Goal: Information Seeking & Learning: Learn about a topic

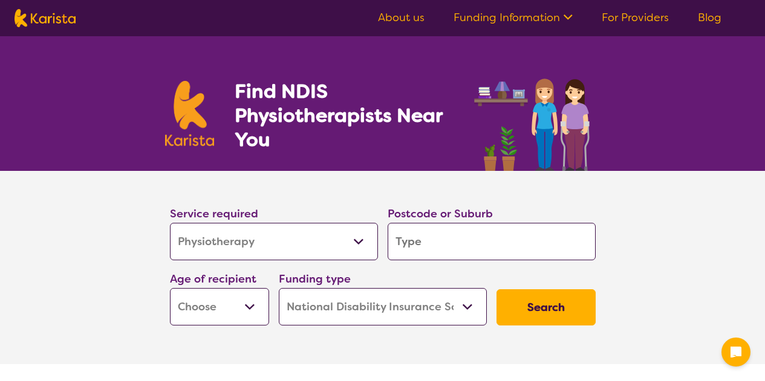
select select "Physiotherapy"
select select "NDIS"
select select "Physiotherapy"
select select "NDIS"
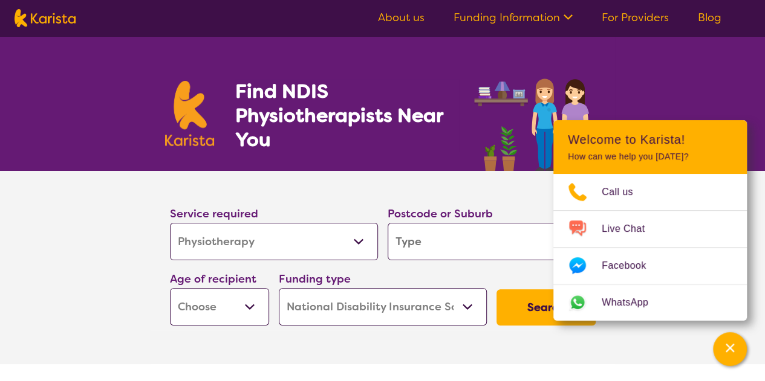
click at [453, 245] on input "search" at bounding box center [491, 241] width 208 height 37
type input "2"
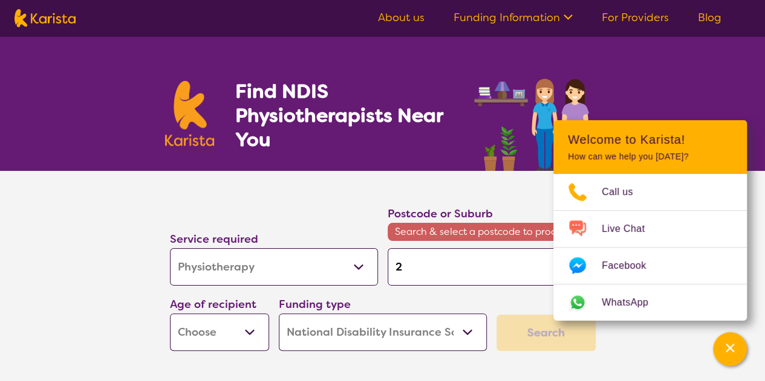
type input "21"
type input "215"
type input "2153"
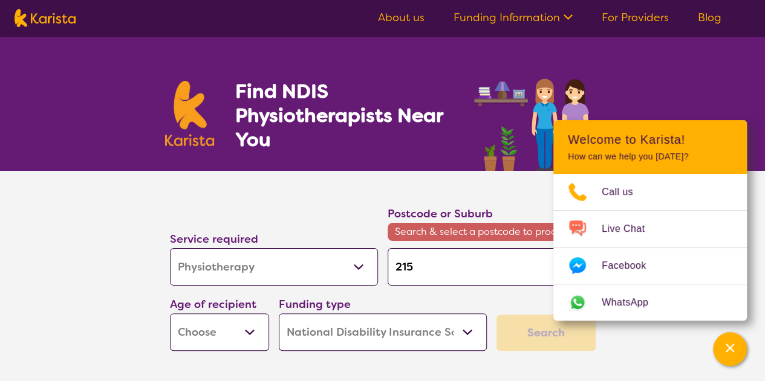
type input "2153"
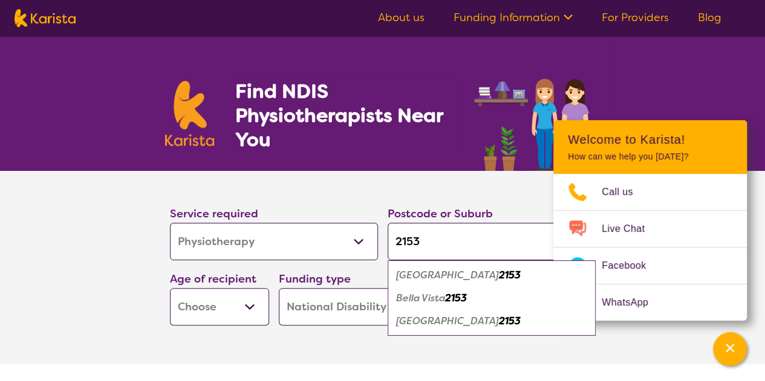
type input "2153"
click at [450, 313] on div "Winston Hills 2153" at bounding box center [492, 321] width 196 height 23
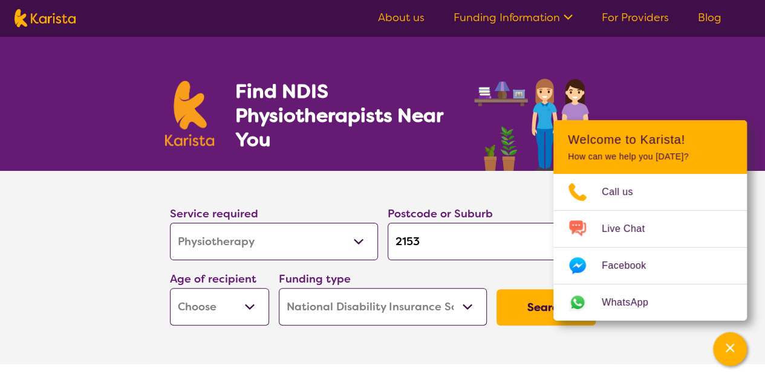
click at [517, 308] on button "Search" at bounding box center [545, 308] width 99 height 36
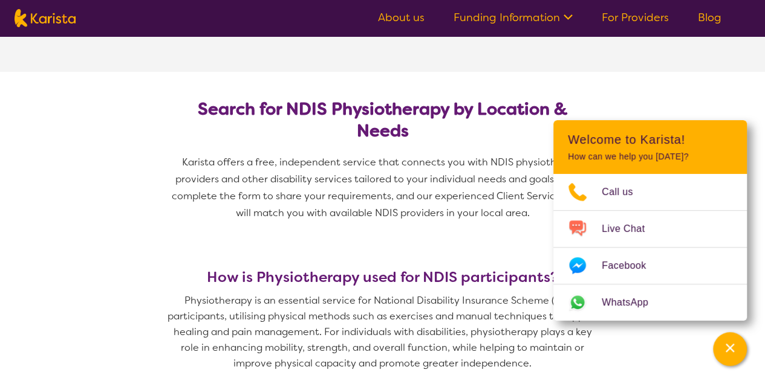
scroll to position [132, 0]
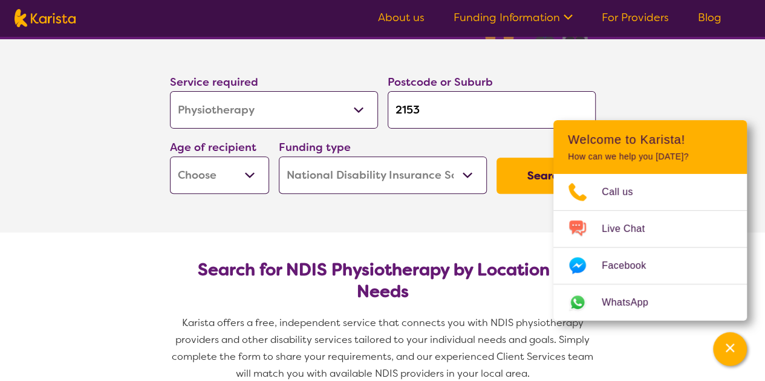
click at [213, 165] on select "Early Childhood - 0 to 9 Child - 10 to 11 Adolescent - 12 to 17 Adult - 18 to 6…" at bounding box center [219, 175] width 99 height 37
click at [215, 172] on select "Early Childhood - 0 to 9 Child - 10 to 11 Adolescent - 12 to 17 Adult - 18 to 6…" at bounding box center [219, 175] width 99 height 37
click at [284, 117] on select "Allied Health Assistant Assessment ([MEDICAL_DATA] or [MEDICAL_DATA]) Behaviour…" at bounding box center [274, 109] width 208 height 37
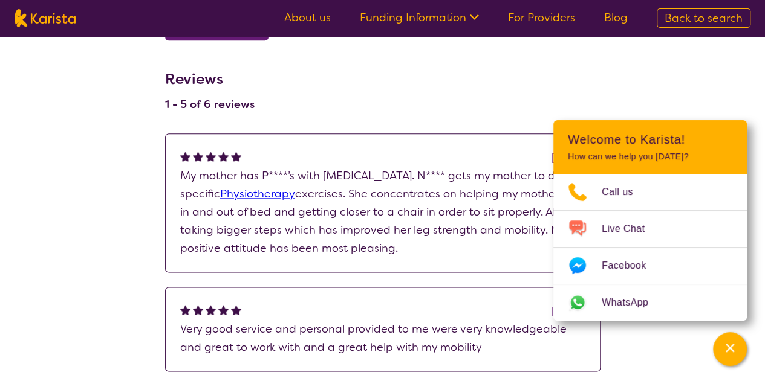
scroll to position [596, 0]
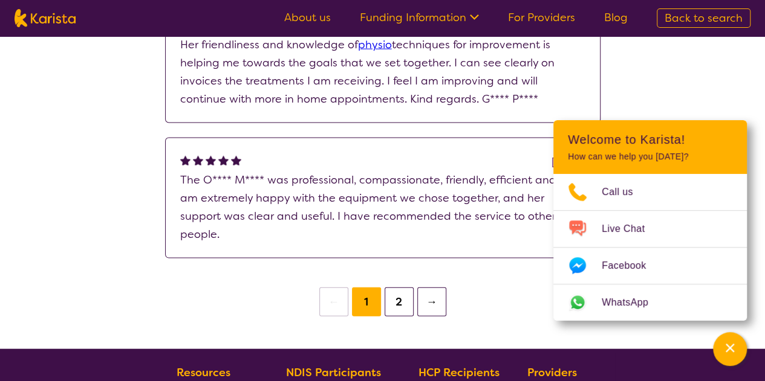
click at [394, 293] on button "2" at bounding box center [398, 302] width 29 height 29
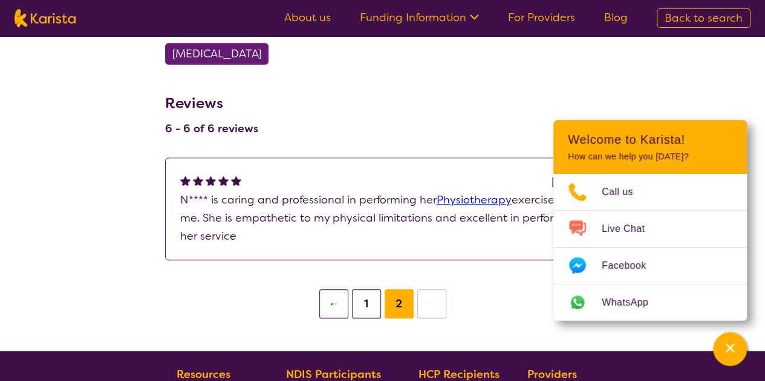
click at [369, 305] on button "1" at bounding box center [366, 304] width 29 height 29
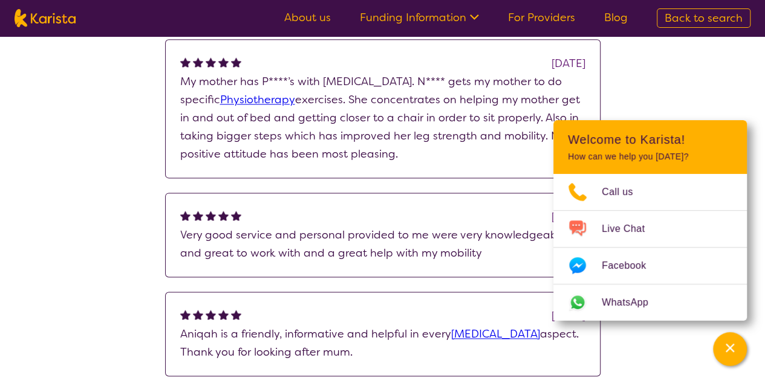
scroll to position [696, 0]
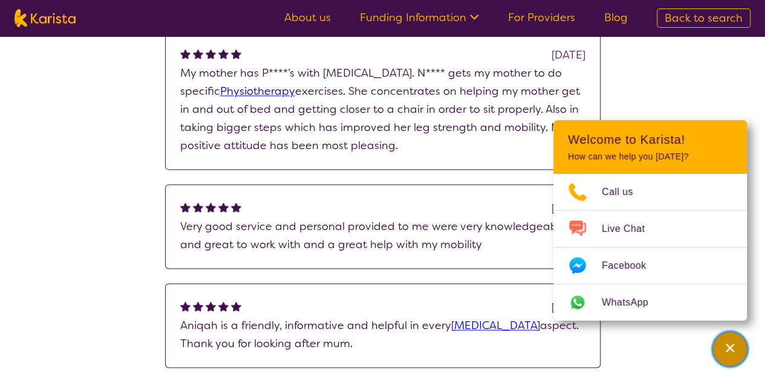
click at [718, 352] on div "Channel Menu" at bounding box center [730, 349] width 24 height 27
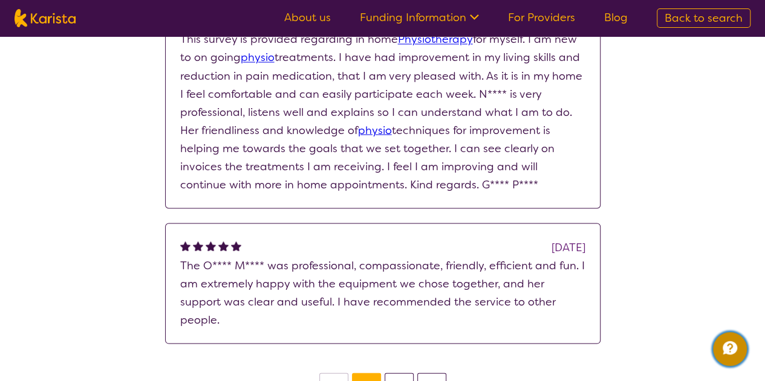
scroll to position [1082, 0]
